Goal: Check status: Check status

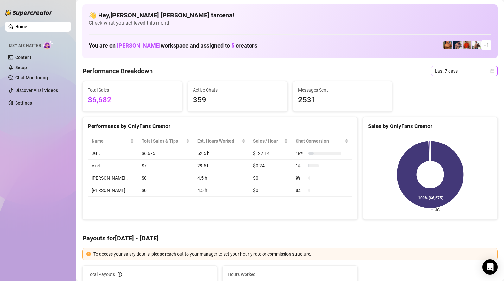
click at [446, 72] on span "Last 7 days" at bounding box center [464, 71] width 59 height 10
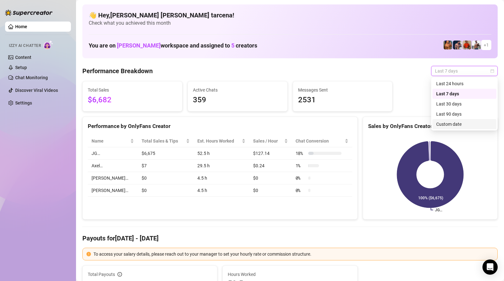
click at [453, 125] on div "Custom date" at bounding box center [464, 124] width 56 height 7
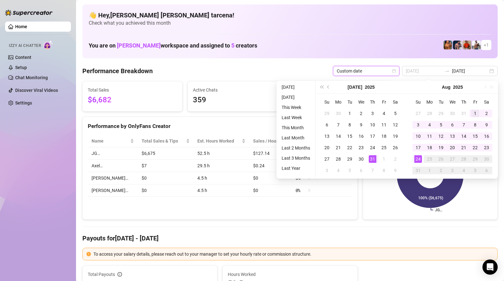
type input "[DATE]"
click at [476, 111] on div "1" at bounding box center [475, 114] width 8 height 8
type input "[DATE]"
click at [420, 157] on div "24" at bounding box center [418, 159] width 8 height 8
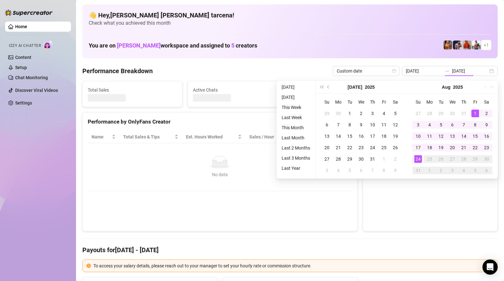
type input "[DATE]"
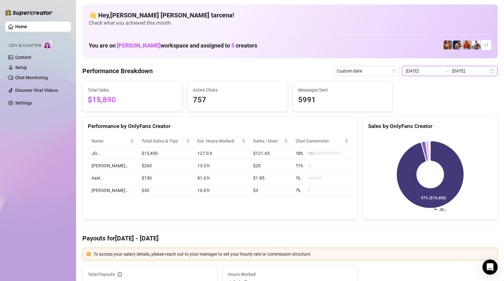
click at [442, 72] on input "[DATE]" at bounding box center [424, 70] width 36 height 7
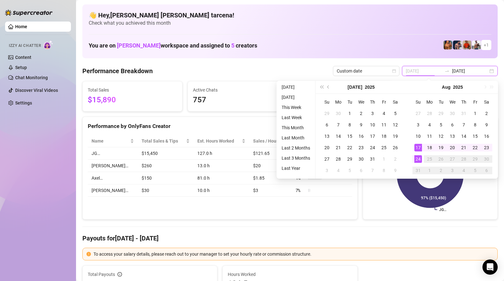
type input "[DATE]"
click at [418, 157] on div "24" at bounding box center [418, 159] width 8 height 8
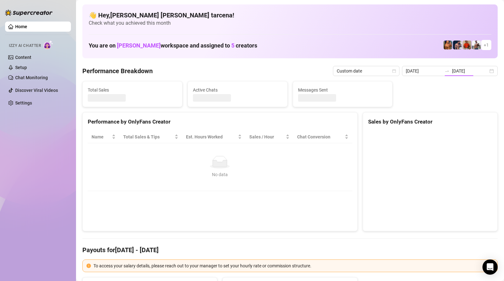
type input "[DATE]"
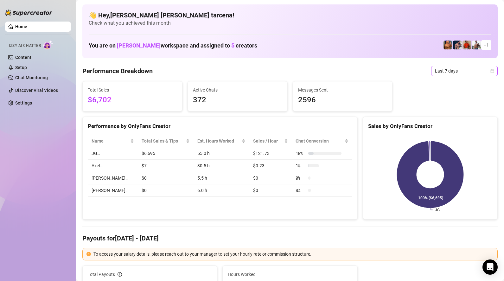
click at [459, 70] on span "Last 7 days" at bounding box center [464, 71] width 59 height 10
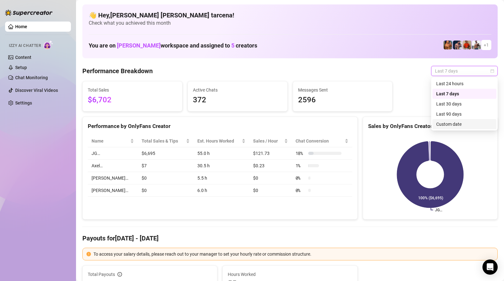
click at [452, 127] on div "Custom date" at bounding box center [464, 124] width 56 height 7
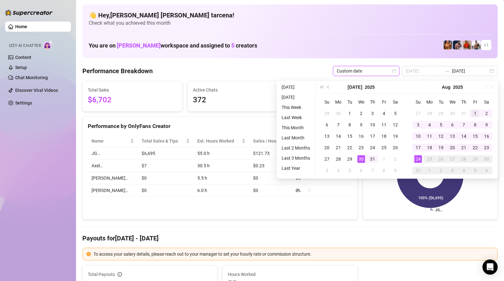
type input "[DATE]"
click at [475, 114] on div "1" at bounding box center [475, 114] width 8 height 8
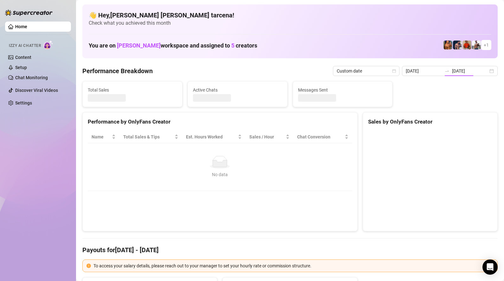
type input "[DATE]"
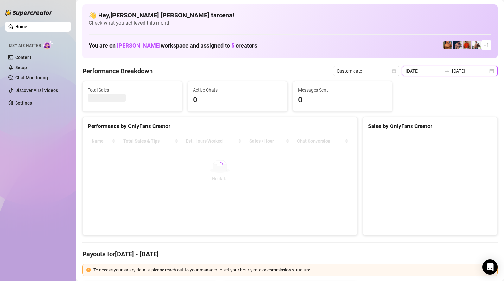
click at [442, 73] on input "[DATE]" at bounding box center [424, 70] width 36 height 7
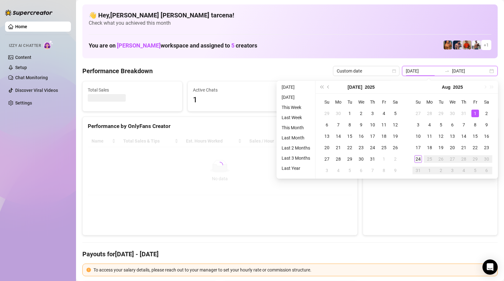
type input "[DATE]"
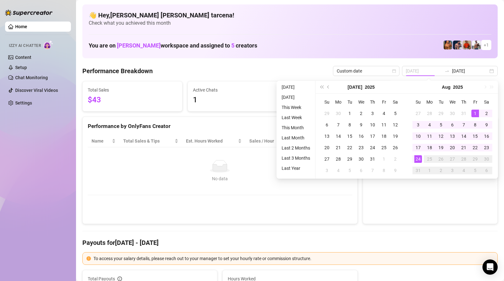
click at [421, 156] on div "24" at bounding box center [418, 159] width 8 height 8
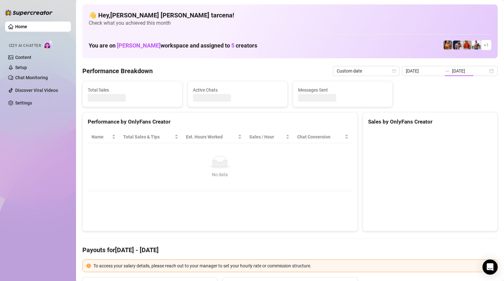
type input "[DATE]"
